Goal: Transaction & Acquisition: Purchase product/service

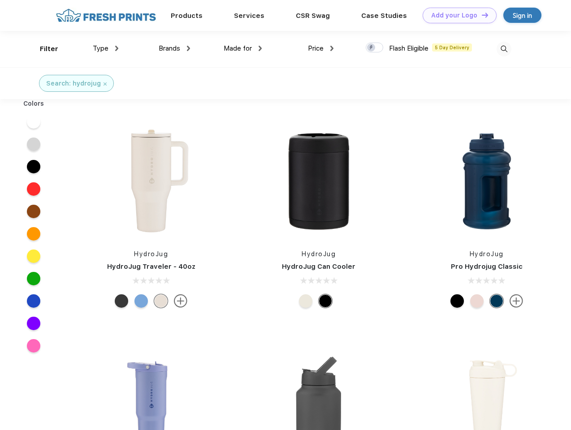
scroll to position [0, 0]
click at [456, 15] on link "Add your Logo Design Tool" at bounding box center [460, 16] width 74 height 16
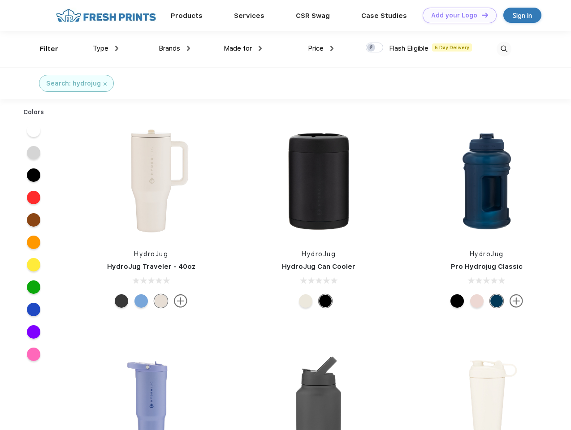
click at [0, 0] on div "Design Tool" at bounding box center [0, 0] width 0 height 0
click at [481, 15] on link "Add your Logo Design Tool" at bounding box center [460, 16] width 74 height 16
click at [43, 49] on div "Filter" at bounding box center [49, 49] width 18 height 10
click at [106, 48] on span "Type" at bounding box center [101, 48] width 16 height 8
click at [174, 48] on span "Brands" at bounding box center [170, 48] width 22 height 8
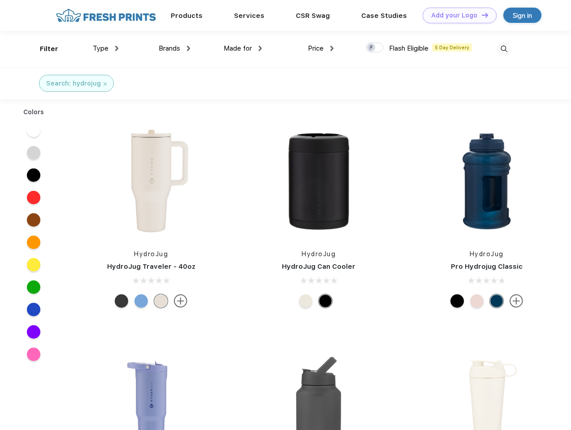
click at [243, 48] on span "Made for" at bounding box center [238, 48] width 28 height 8
click at [321, 48] on span "Price" at bounding box center [316, 48] width 16 height 8
click at [375, 48] on div at bounding box center [374, 48] width 17 height 10
click at [372, 48] on input "checkbox" at bounding box center [369, 45] width 6 height 6
click at [504, 49] on img at bounding box center [504, 49] width 15 height 15
